Goal: Information Seeking & Learning: Learn about a topic

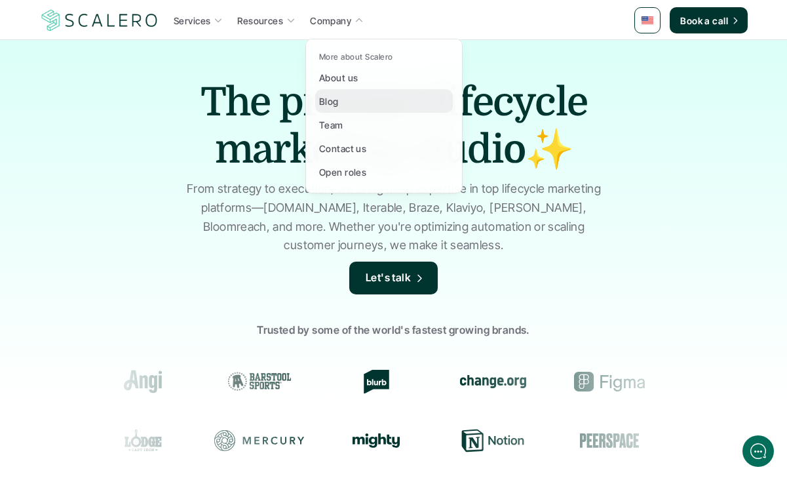
click at [354, 103] on link "Blog" at bounding box center [384, 101] width 138 height 24
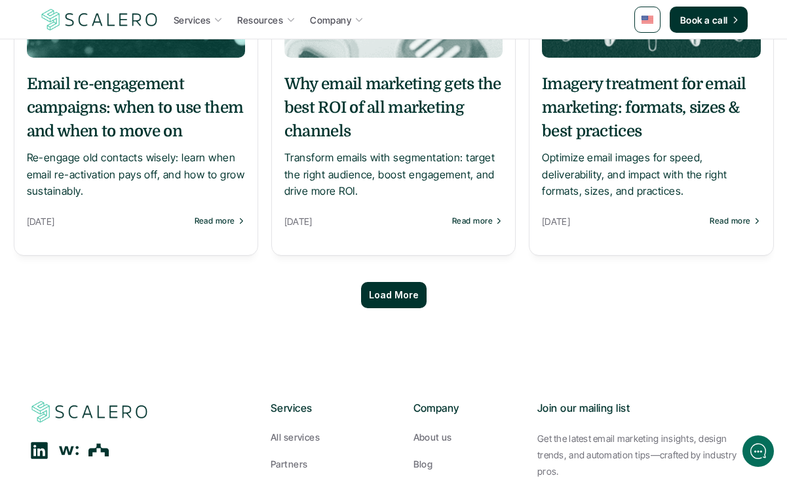
scroll to position [1299, 0]
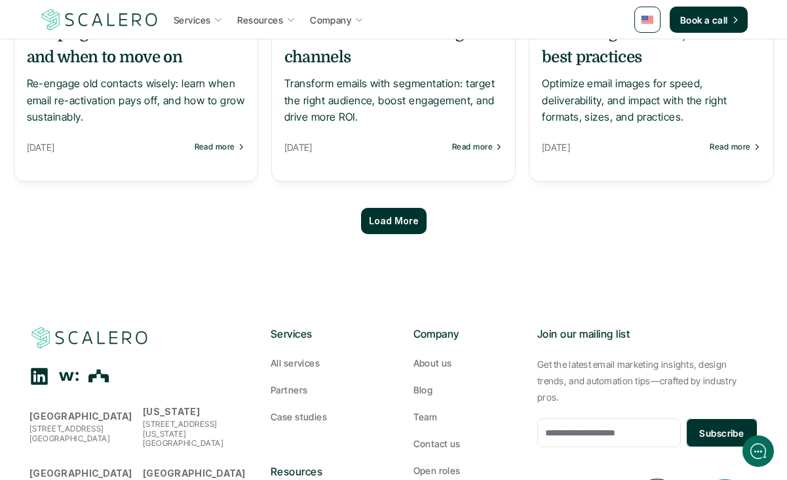
click at [404, 221] on div "Load More" at bounding box center [394, 221] width 66 height 26
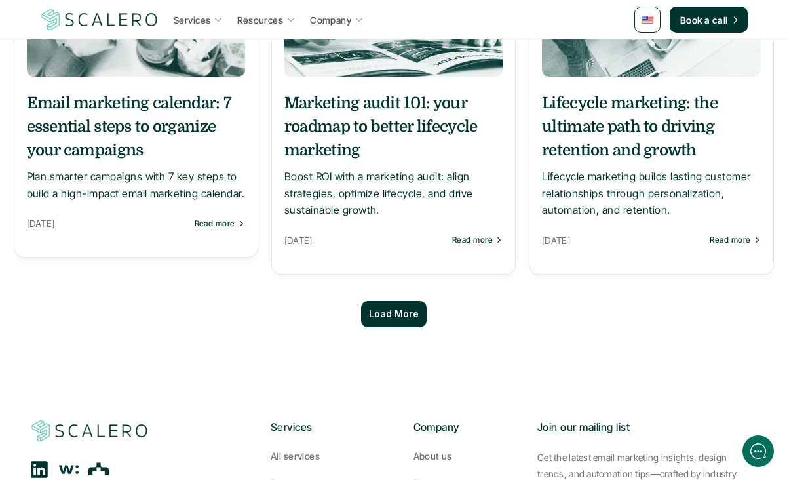
scroll to position [2428, 0]
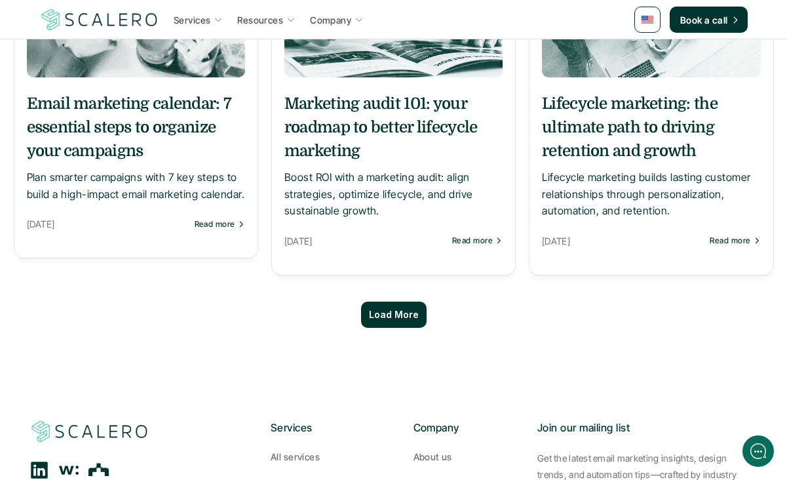
click at [399, 309] on p "Load More" at bounding box center [394, 314] width 50 height 11
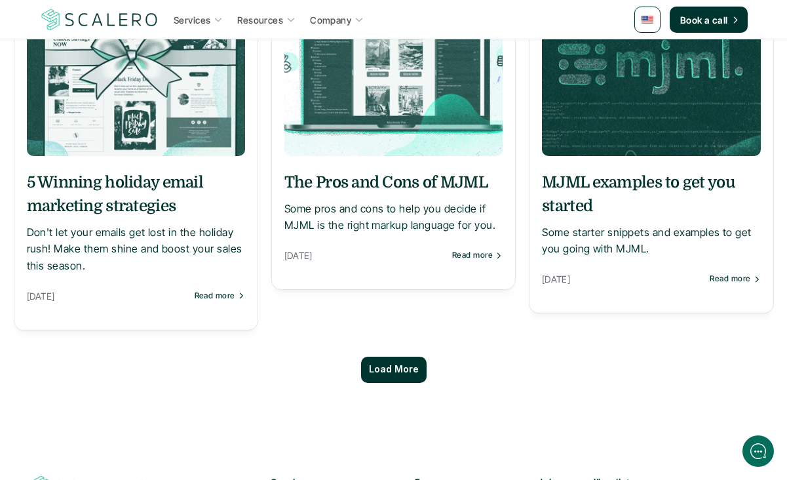
scroll to position [3635, 0]
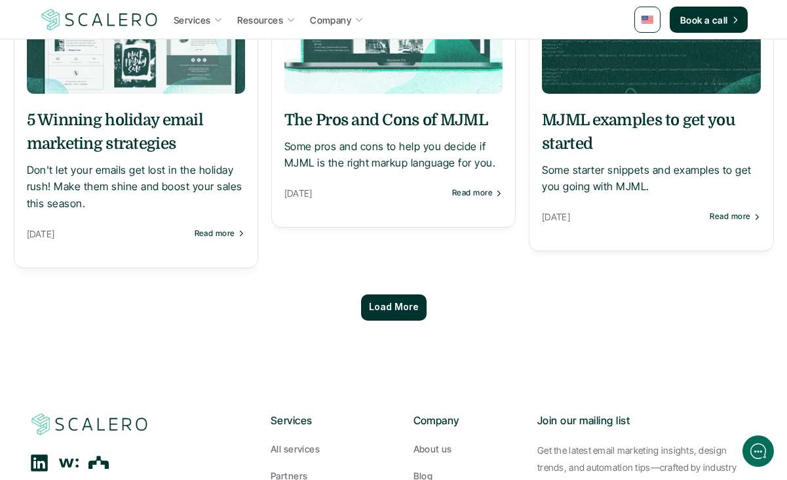
click at [383, 302] on p "Load More" at bounding box center [394, 307] width 50 height 11
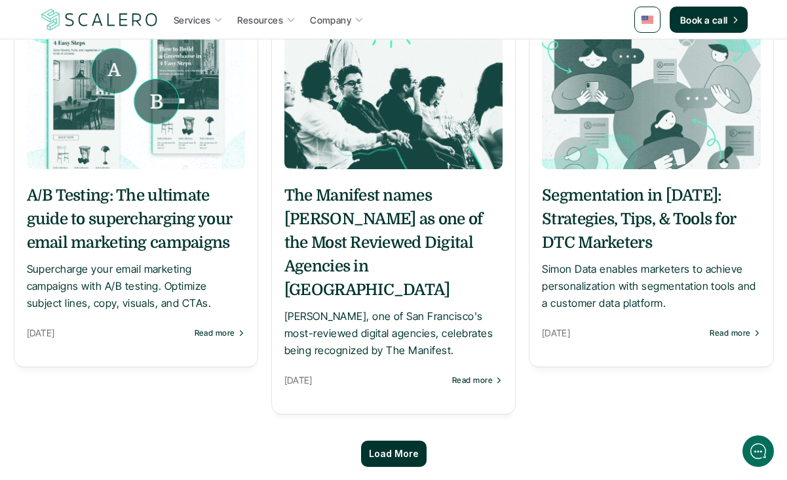
scroll to position [4847, 0]
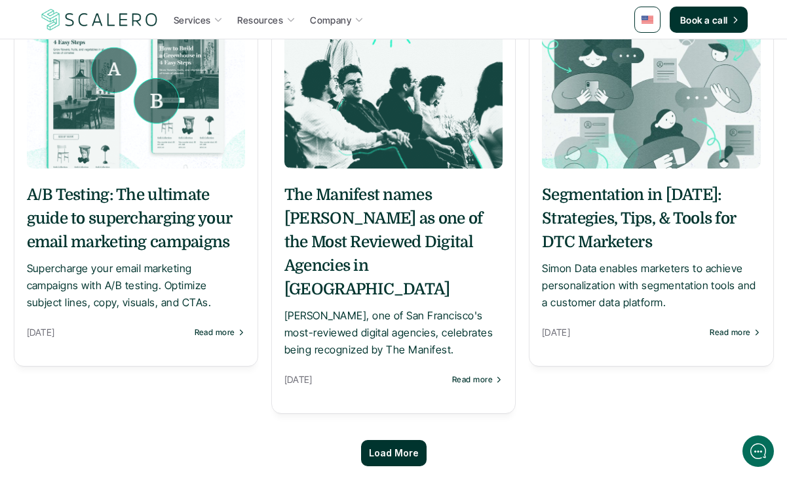
click at [398, 448] on p "Load More" at bounding box center [394, 453] width 50 height 11
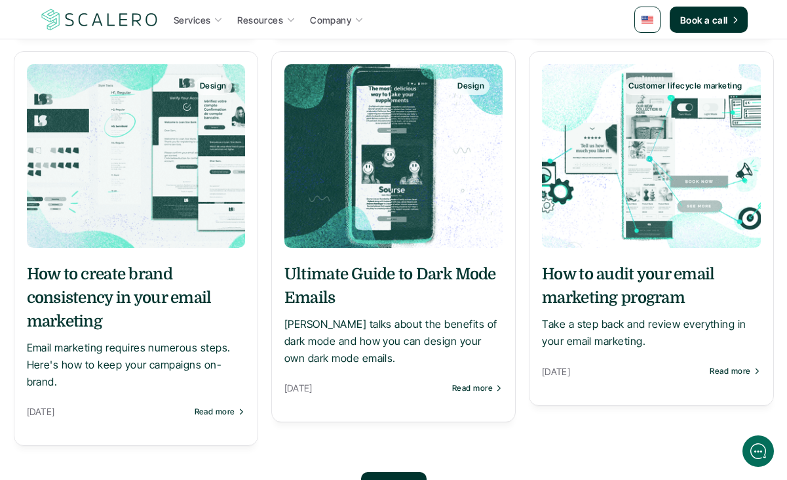
scroll to position [6096, 0]
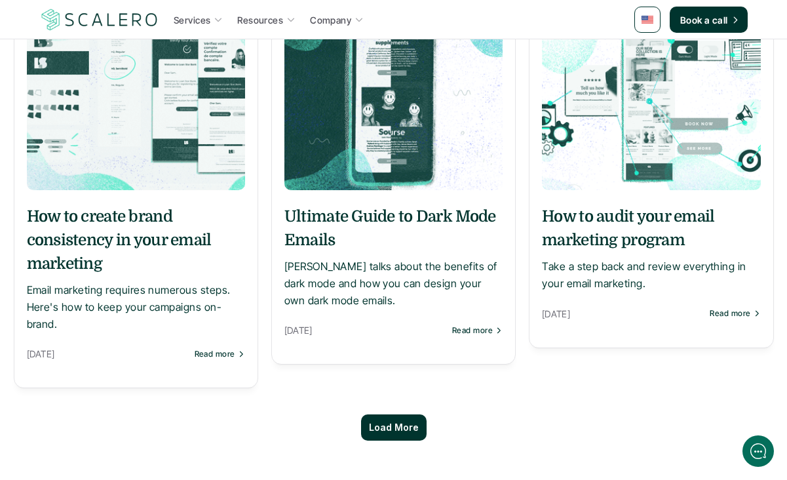
click at [390, 422] on p "Load More" at bounding box center [394, 427] width 50 height 11
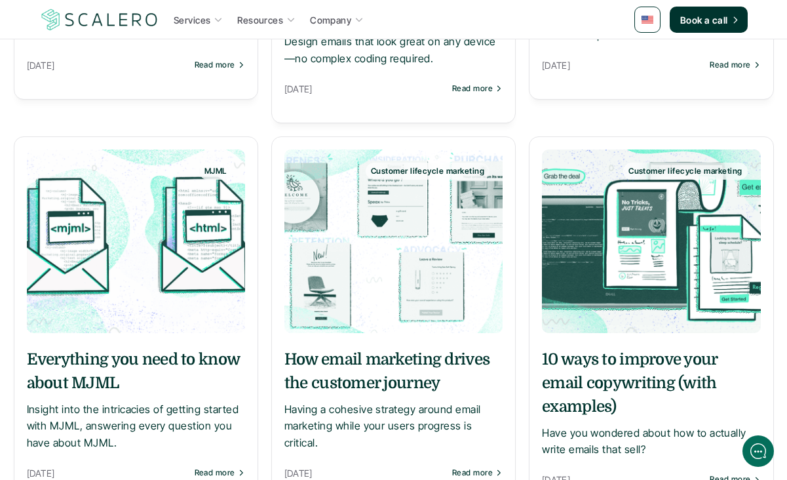
scroll to position [6757, 0]
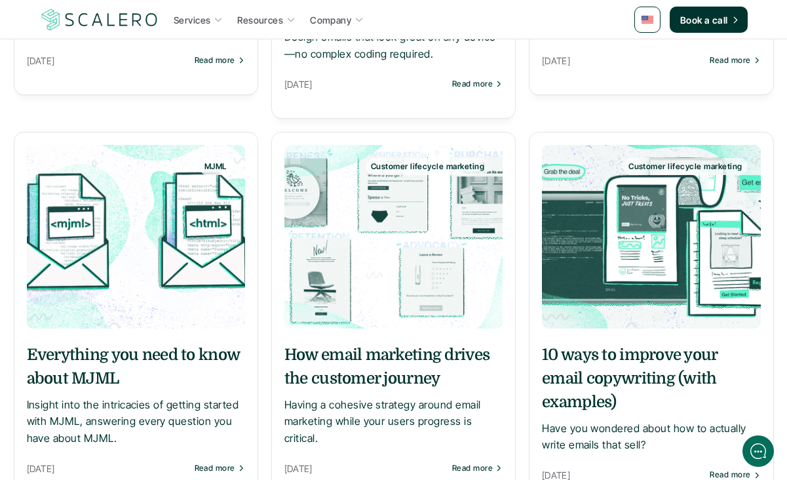
click at [146, 343] on h5 "Everything you need to know about MJML" at bounding box center [136, 366] width 218 height 47
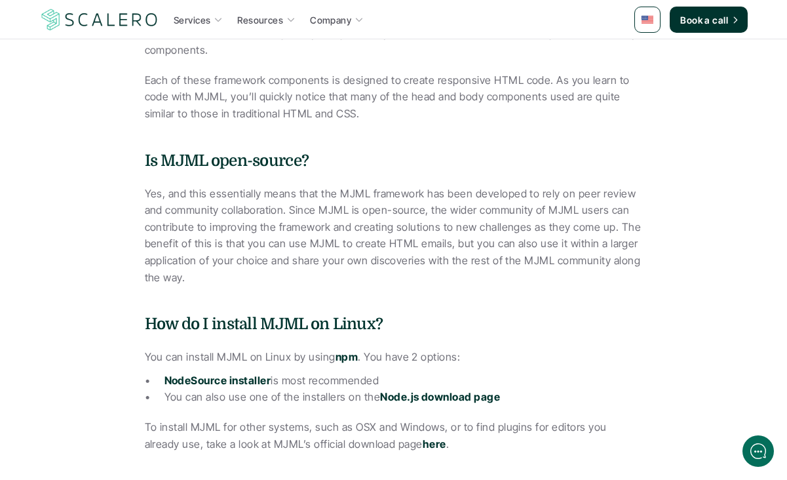
scroll to position [1054, 0]
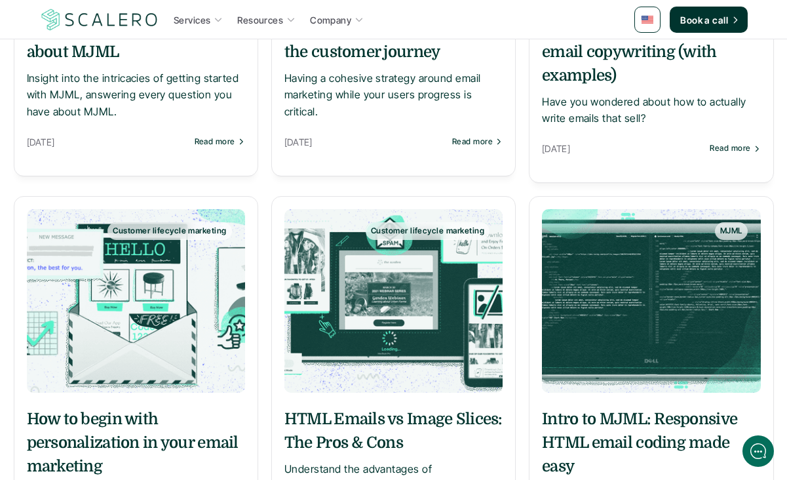
scroll to position [7083, 0]
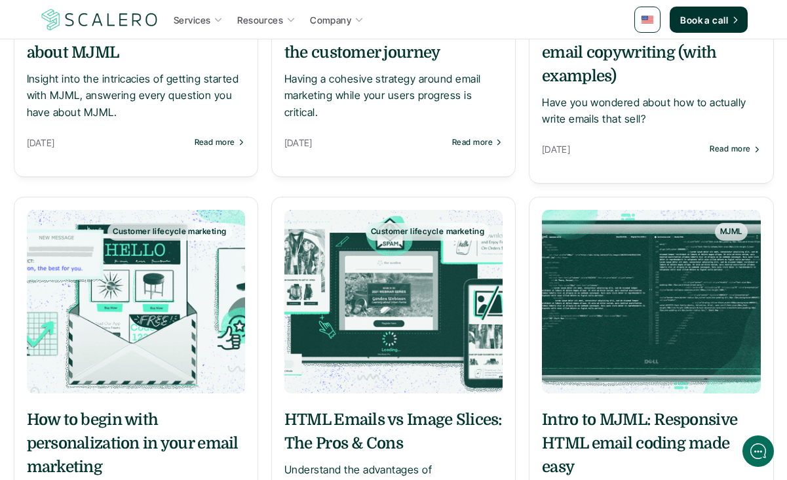
click at [572, 408] on h5 "Intro to MJML: Responsive HTML email coding made easy" at bounding box center [651, 443] width 218 height 71
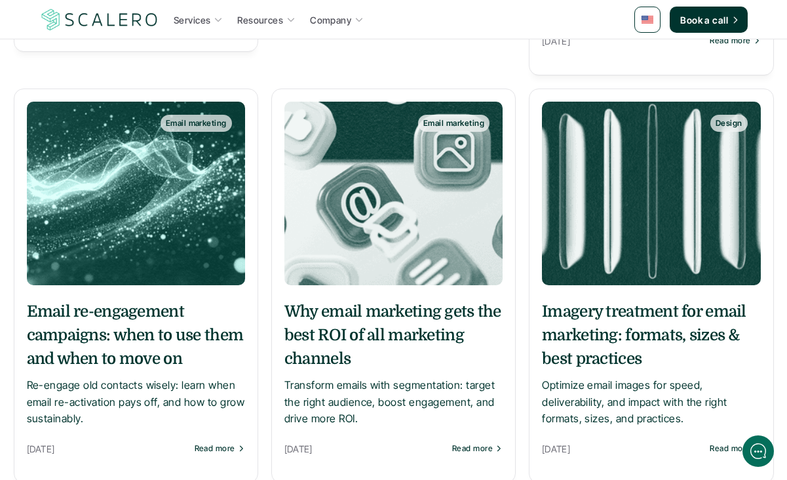
scroll to position [1029, 0]
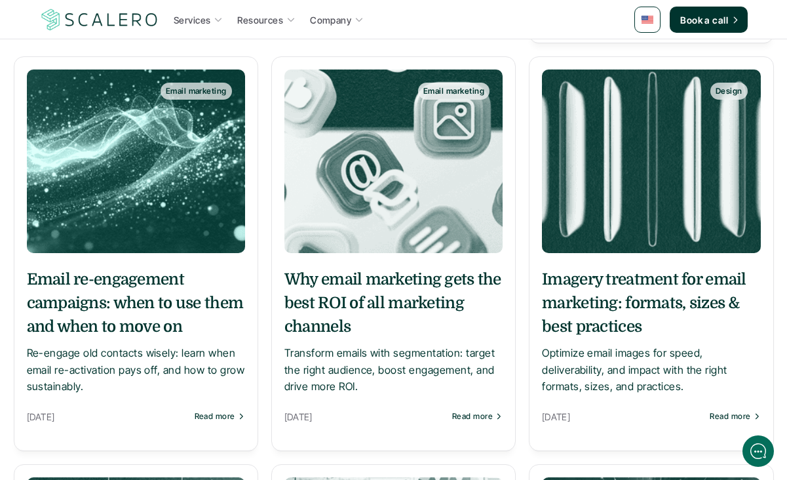
click at [612, 276] on h5 "Imagery treatment for email marketing: formats, sizes & best practices" at bounding box center [651, 302] width 218 height 71
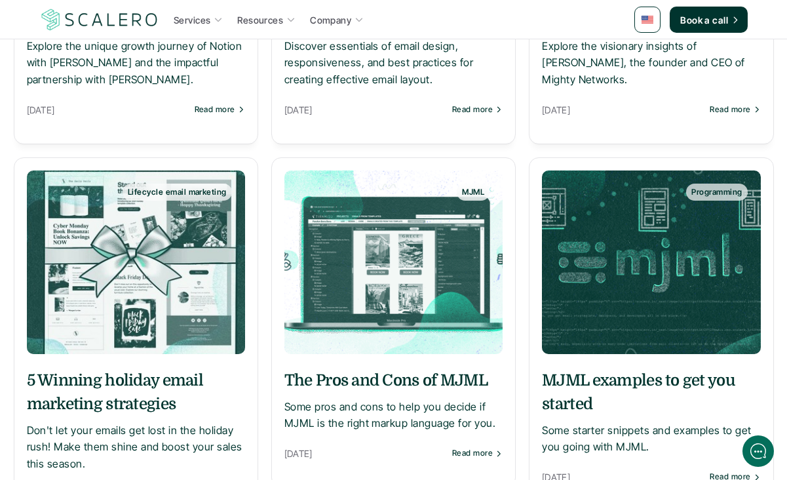
scroll to position [3376, 0]
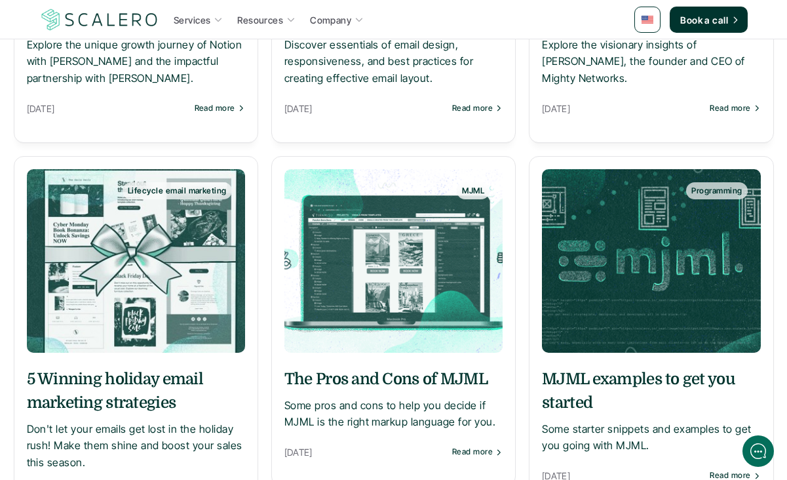
click at [141, 369] on h5 "5 Winning holiday email marketing strategies" at bounding box center [136, 390] width 218 height 47
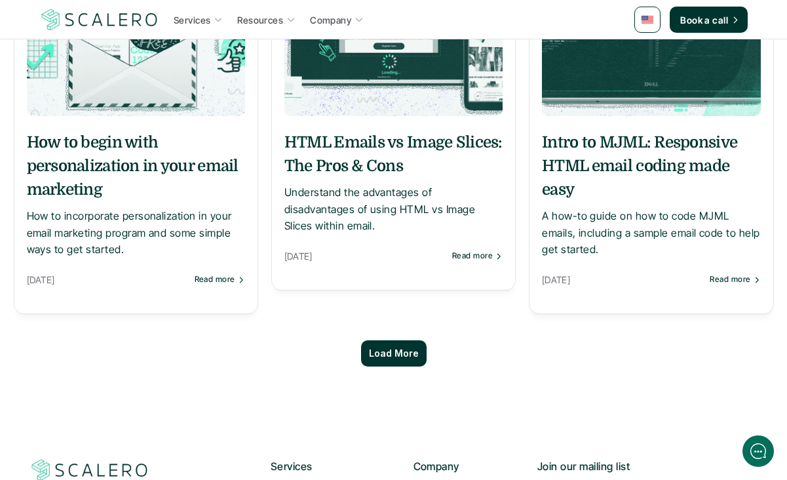
scroll to position [7390, 0]
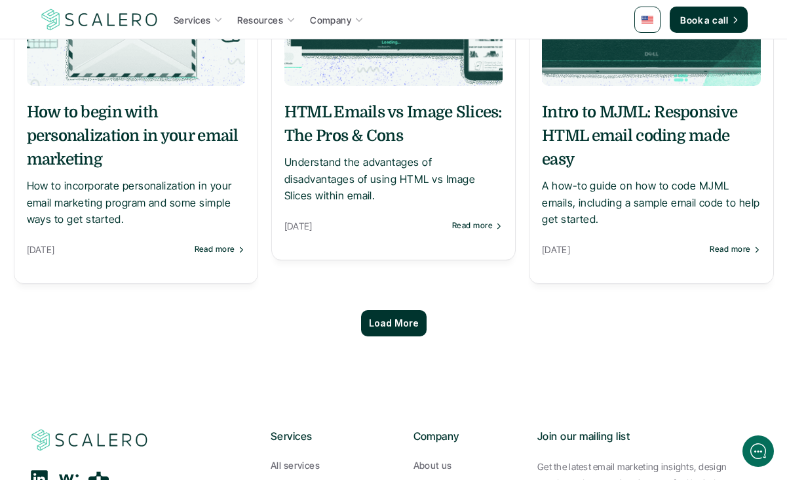
click at [406, 310] on div "Load More" at bounding box center [394, 323] width 66 height 26
click at [408, 318] on p "Load More" at bounding box center [394, 323] width 50 height 11
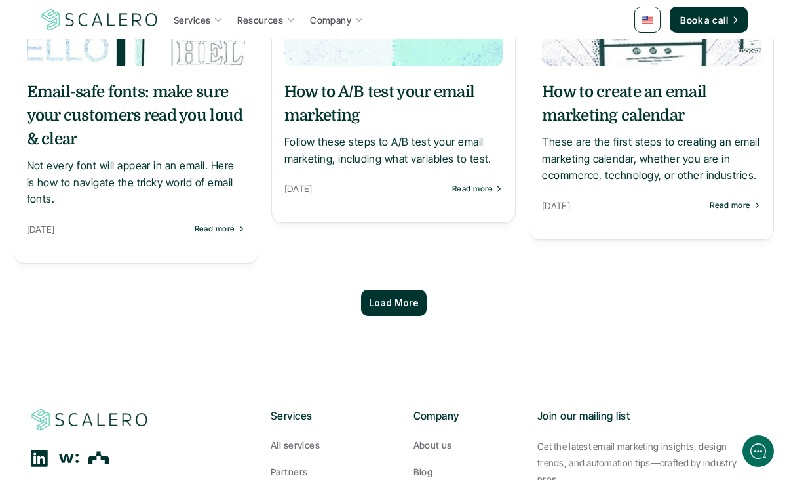
scroll to position [8627, 0]
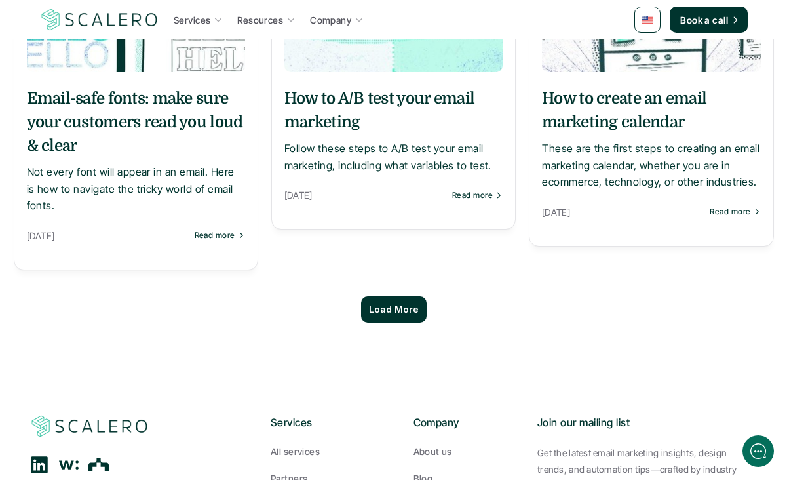
click at [394, 296] on div "Load More" at bounding box center [394, 309] width 66 height 26
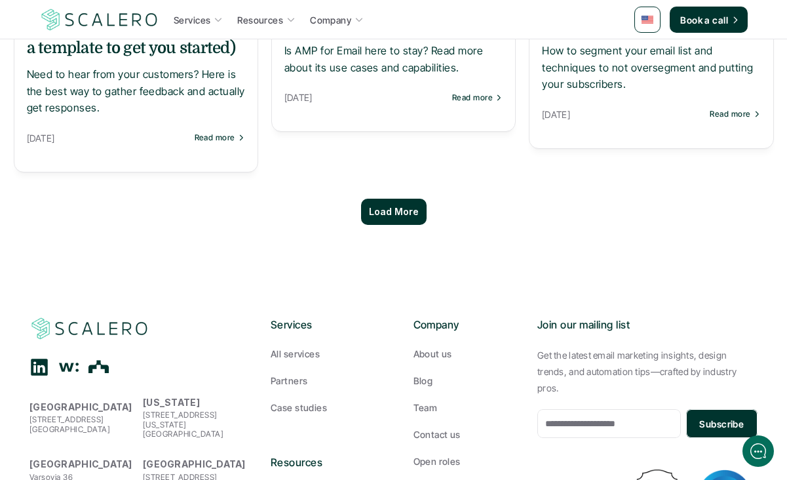
scroll to position [9949, 0]
click at [387, 206] on p "Load More" at bounding box center [394, 211] width 50 height 11
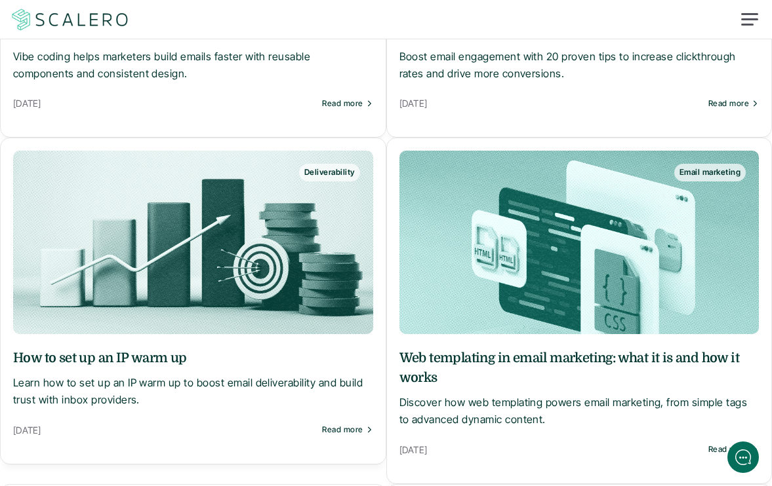
scroll to position [758, 0]
